Goal: Transaction & Acquisition: Book appointment/travel/reservation

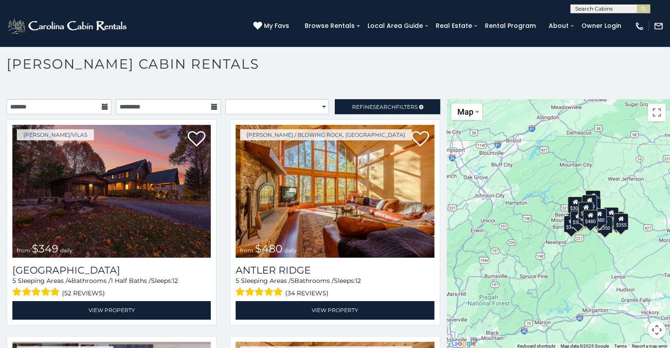
scroll to position [4, 0]
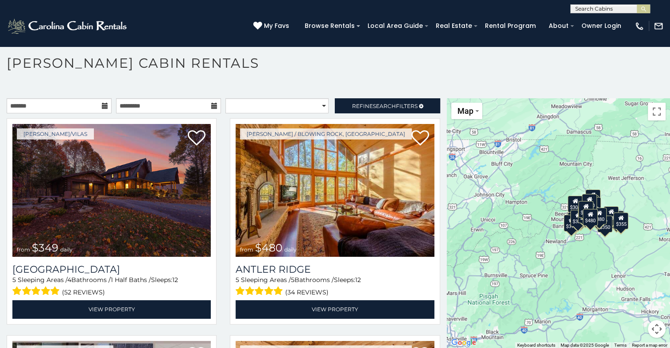
click at [521, 219] on div "$349 $480 $525 $315 $355 $675 $635 $930 $400 $451 $330 $400 $485 $460 $395 $695…" at bounding box center [558, 223] width 223 height 250
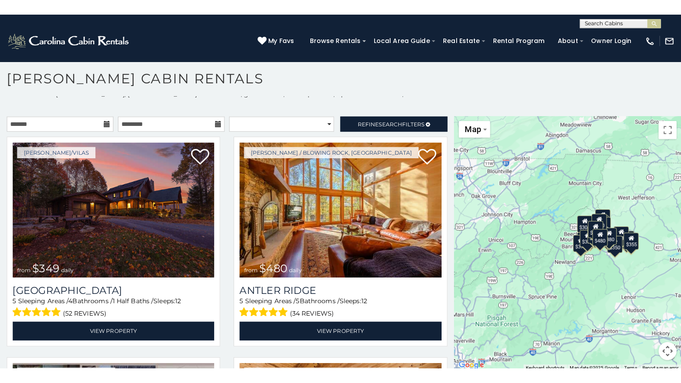
scroll to position [8, 0]
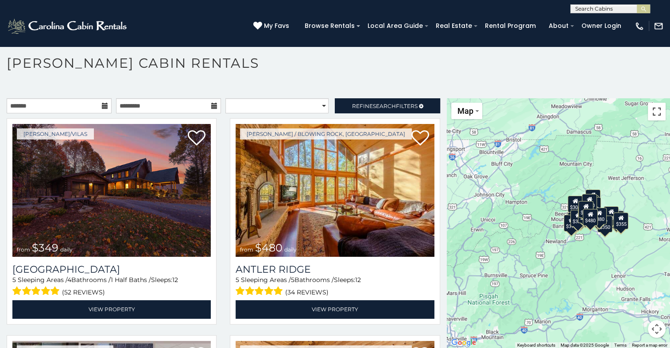
click at [651, 112] on button "Toggle fullscreen view" at bounding box center [657, 112] width 18 height 18
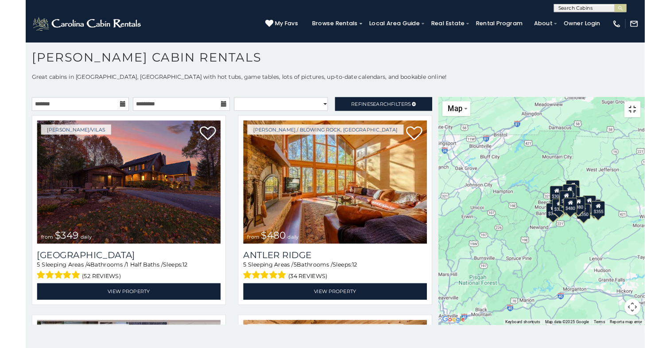
scroll to position [0, 0]
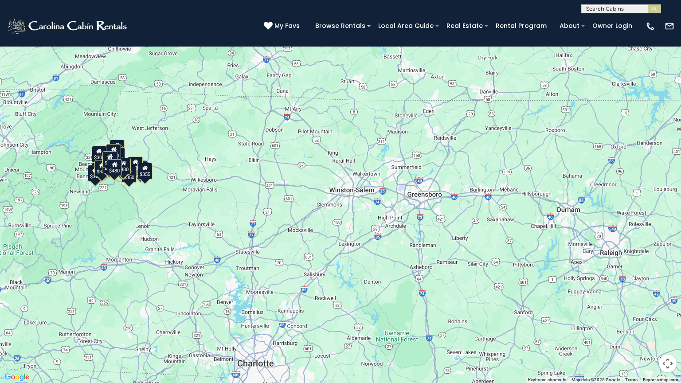
drag, startPoint x: 452, startPoint y: 249, endPoint x: 192, endPoint y: 232, distance: 259.8
click at [192, 232] on div "$349 $480 $525 $315 $355 $675 $635 $930 $400 $451 $330 $400 $485 $460 $395 $695…" at bounding box center [340, 191] width 681 height 383
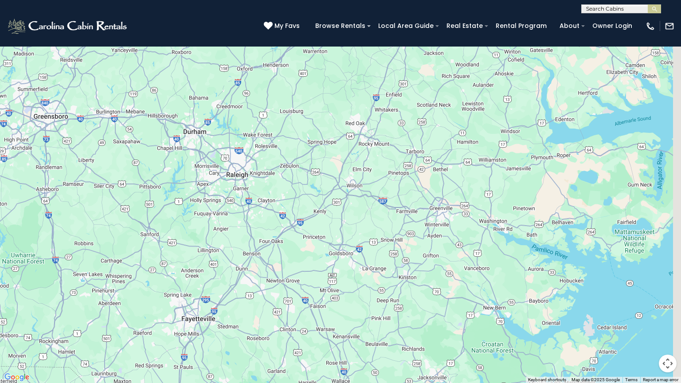
drag, startPoint x: 529, startPoint y: 302, endPoint x: 149, endPoint y: 222, distance: 388.1
click at [149, 222] on div "$349 $480 $525 $315 $355 $675 $635 $930 $400 $451 $330 $400 $485 $460 $395 $695…" at bounding box center [340, 191] width 681 height 383
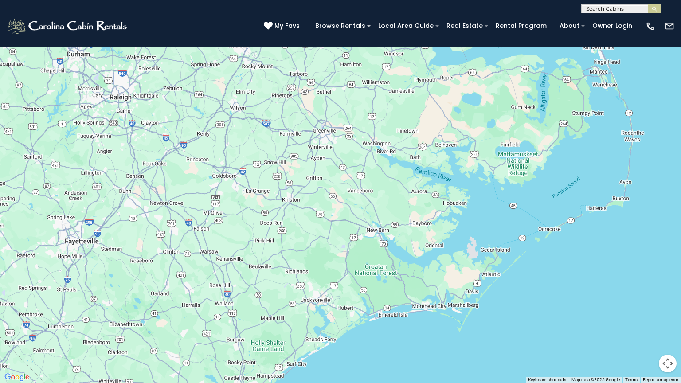
drag, startPoint x: 405, startPoint y: 289, endPoint x: 294, endPoint y: 212, distance: 135.1
click at [294, 212] on div "$349 $480 $525 $315 $355 $675 $635 $930 $400 $451 $330 $400 $485 $460 $395 $695…" at bounding box center [340, 191] width 681 height 383
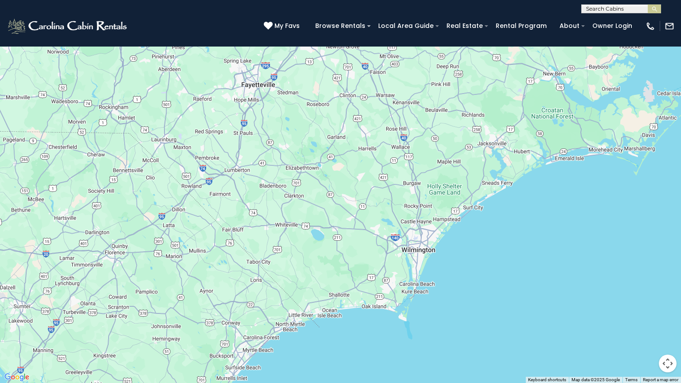
drag, startPoint x: 292, startPoint y: 271, endPoint x: 470, endPoint y: 112, distance: 238.8
click at [470, 112] on div "$349 $480 $525 $315 $355 $675 $635 $930 $400 $451 $330 $400 $485 $460 $395 $695…" at bounding box center [340, 191] width 681 height 383
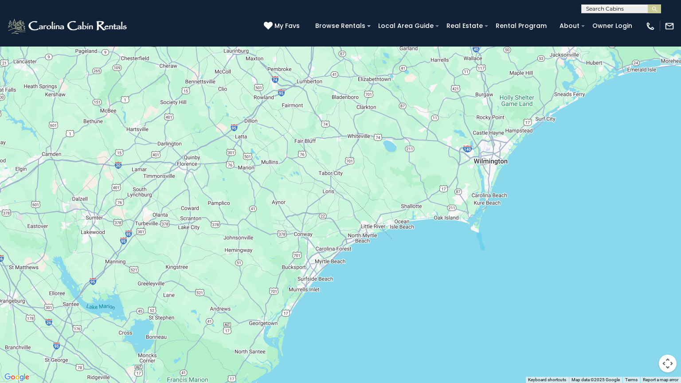
drag, startPoint x: 310, startPoint y: 241, endPoint x: 383, endPoint y: 152, distance: 115.2
click at [383, 152] on div "$349 $480 $525 $315 $355 $675 $635 $930 $400 $451 $330 $400 $485 $460 $395 $695…" at bounding box center [340, 191] width 681 height 383
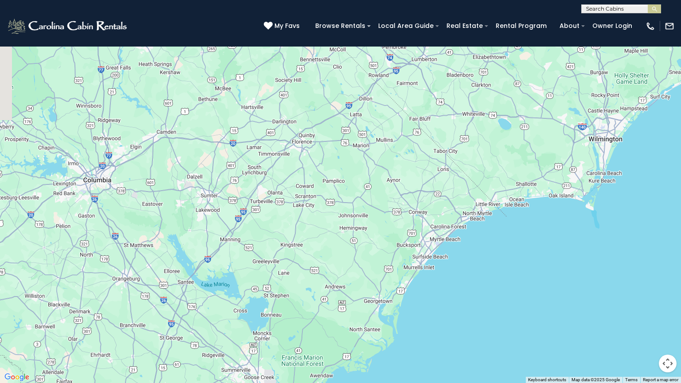
drag, startPoint x: 307, startPoint y: 248, endPoint x: 422, endPoint y: 227, distance: 117.2
click at [422, 227] on div "$349 $480 $525 $315 $355 $675 $635 $930 $400 $451 $330 $400 $485 $460 $395 $695…" at bounding box center [340, 191] width 681 height 383
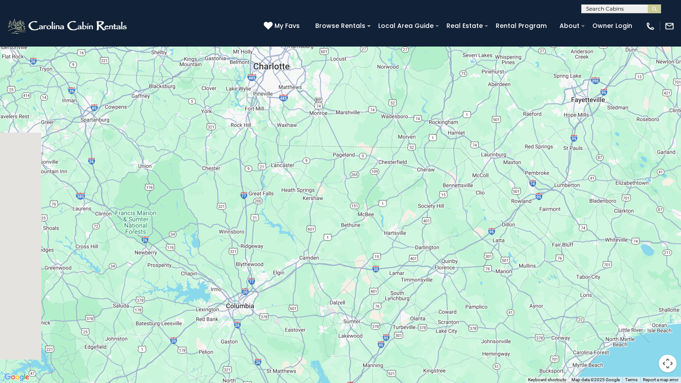
drag, startPoint x: 268, startPoint y: 122, endPoint x: 409, endPoint y: 246, distance: 188.7
click at [409, 246] on div "$349 $480 $525 $315 $355 $675 $635 $930 $400 $451 $330 $400 $485 $460 $395 $695…" at bounding box center [340, 191] width 681 height 383
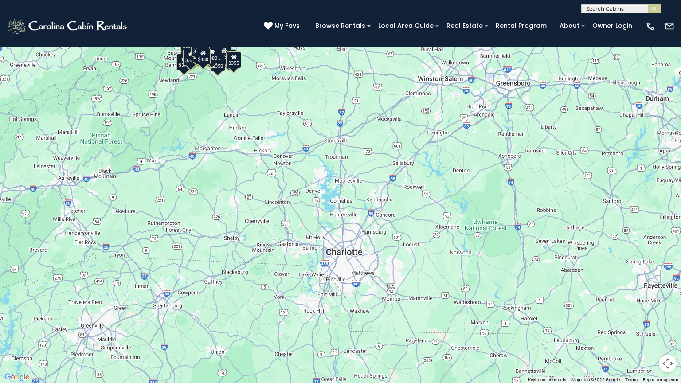
drag, startPoint x: 307, startPoint y: 107, endPoint x: 377, endPoint y: 282, distance: 188.5
click at [377, 282] on div "$349 $480 $525 $315 $355 $675 $635 $930 $400 $451 $330 $400 $485 $460 $395 $695…" at bounding box center [340, 191] width 681 height 383
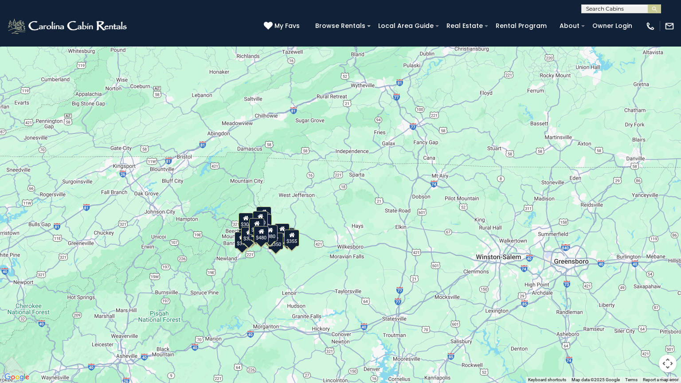
drag, startPoint x: 222, startPoint y: 96, endPoint x: 280, endPoint y: 275, distance: 188.6
click at [280, 275] on div "$349 $480 $525 $315 $355 $675 $635 $930 $400 $451 $330 $400 $485 $460 $395 $695…" at bounding box center [340, 191] width 681 height 383
click at [276, 243] on div "$350" at bounding box center [276, 241] width 15 height 17
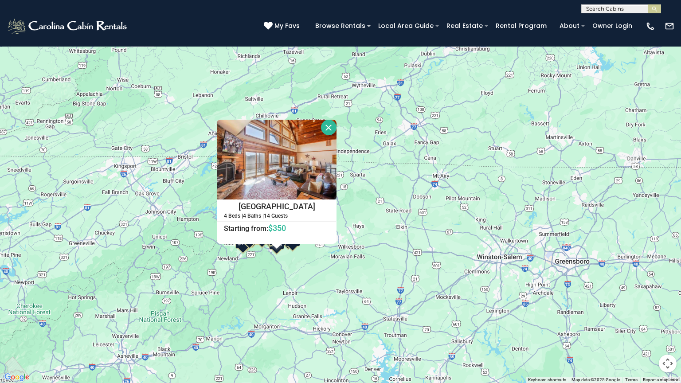
click at [243, 251] on div "$349 $480 $525 $315 $355 $675 $635 $930 $400 $451 $330 $400 $485 $460 $395 $695…" at bounding box center [340, 191] width 681 height 383
click at [329, 125] on button "Close" at bounding box center [329, 128] width 16 height 16
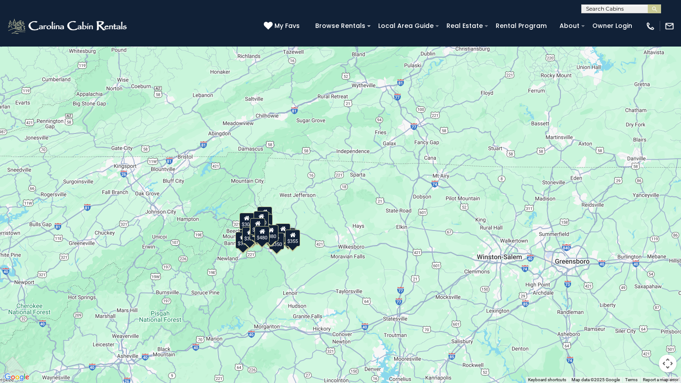
click at [269, 213] on div "$320" at bounding box center [260, 219] width 15 height 17
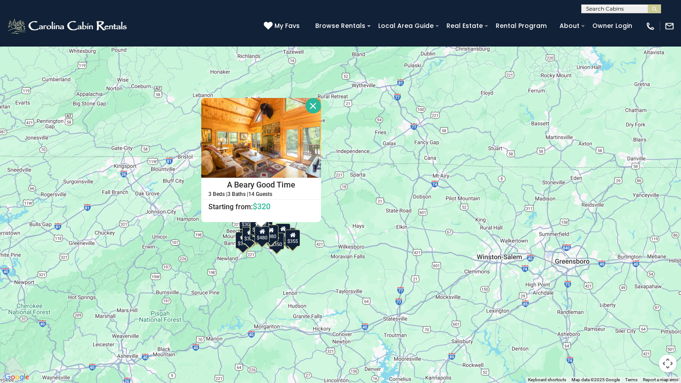
click at [314, 103] on button "Close" at bounding box center [313, 106] width 16 height 16
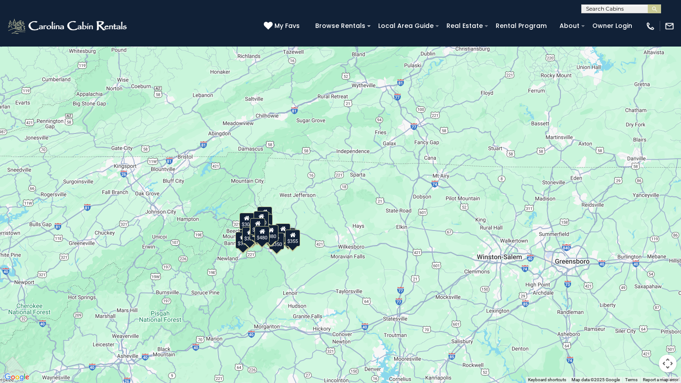
click at [245, 227] on div "$325" at bounding box center [249, 235] width 15 height 17
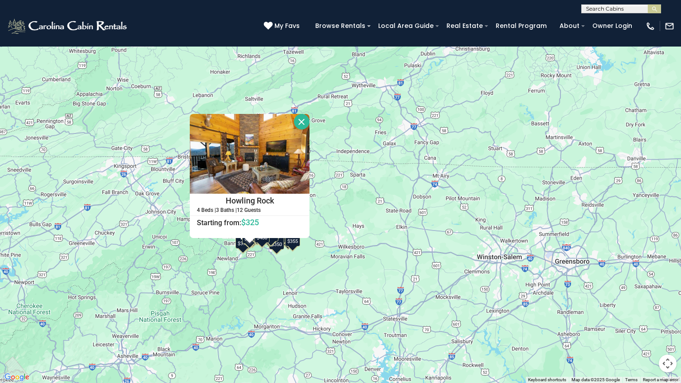
click at [302, 121] on button "Close" at bounding box center [302, 122] width 16 height 16
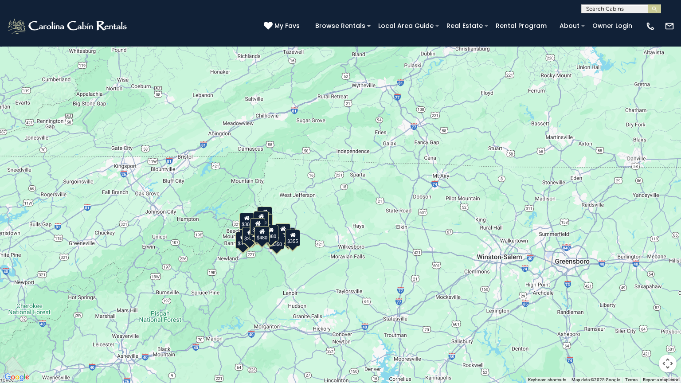
click at [285, 232] on div "$355" at bounding box center [292, 238] width 15 height 17
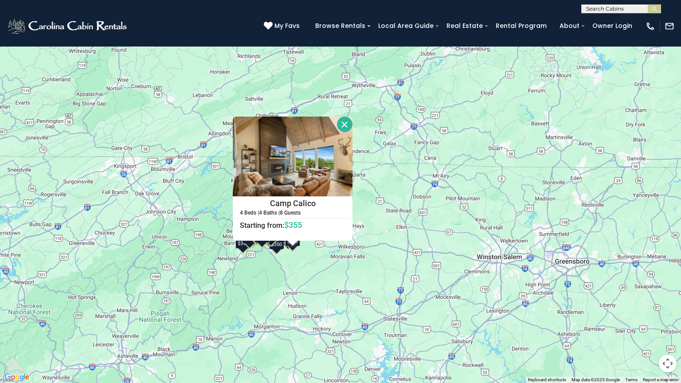
click at [663, 17] on button "Toggle fullscreen view" at bounding box center [667, 13] width 18 height 18
